Goal: Find specific page/section: Find specific page/section

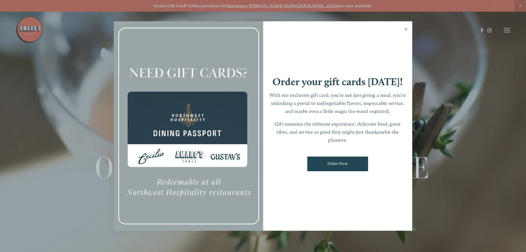
click at [405, 30] on link "Close" at bounding box center [406, 29] width 11 height 15
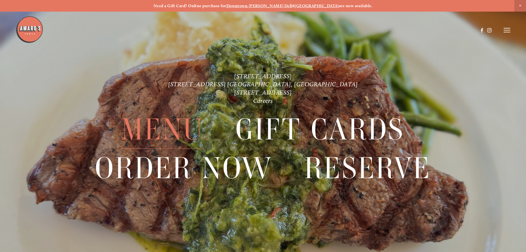
click at [169, 130] on span "Menu" at bounding box center [163, 129] width 82 height 38
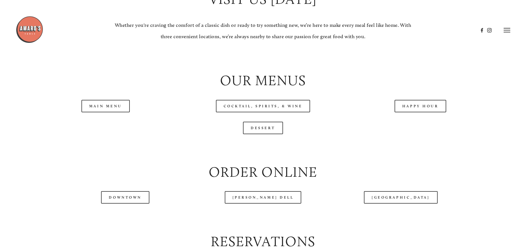
scroll to position [580, 0]
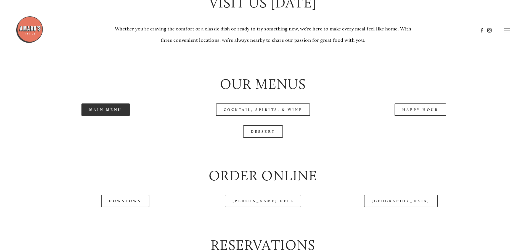
click at [105, 116] on link "Main Menu" at bounding box center [105, 109] width 48 height 12
click at [112, 116] on link "Main Menu" at bounding box center [105, 109] width 48 height 12
